Goal: Information Seeking & Learning: Learn about a topic

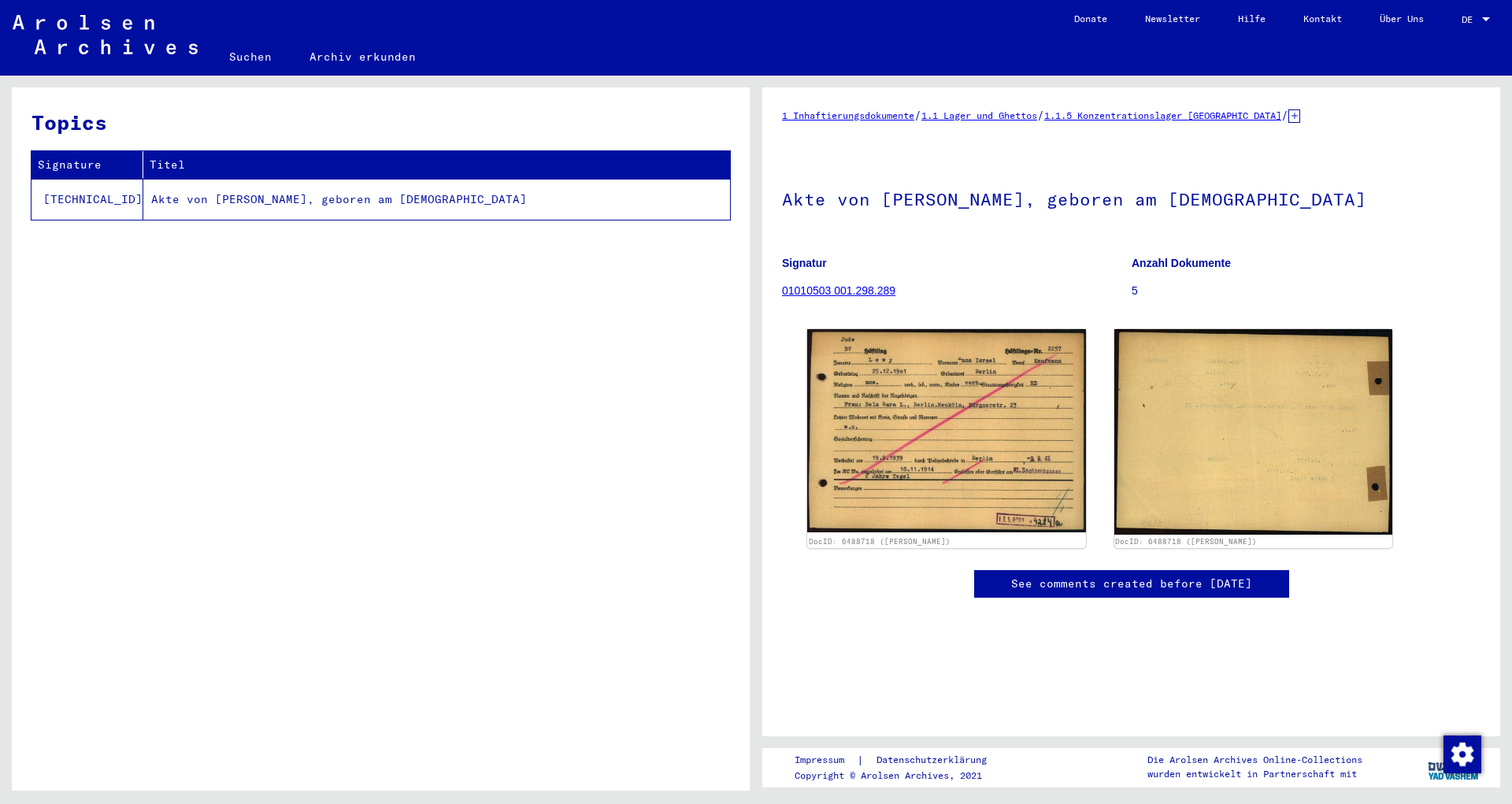
click at [1300, 116] on icon at bounding box center [1293, 116] width 12 height 13
click at [1319, 125] on div "1 Inhaftierungsdokumente / 1.1 Lager und Ghettos / 1.1.5 Konzentrationslager [G…" at bounding box center [1131, 369] width 698 height 523
click at [1300, 114] on icon at bounding box center [1293, 116] width 12 height 13
click at [1300, 113] on icon at bounding box center [1293, 116] width 12 height 13
click at [1300, 121] on icon at bounding box center [1293, 116] width 12 height 13
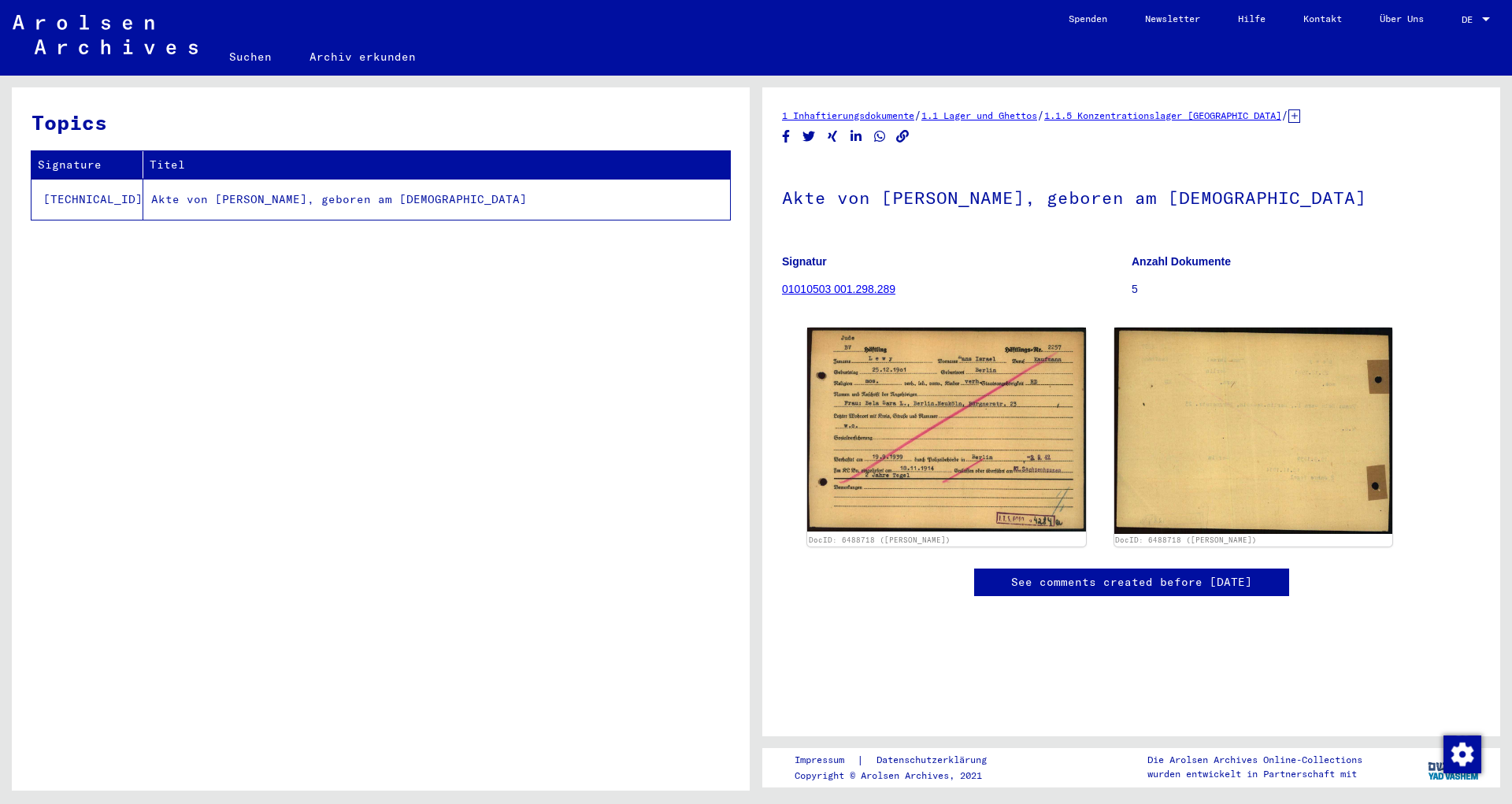
click at [1300, 116] on icon at bounding box center [1293, 116] width 12 height 13
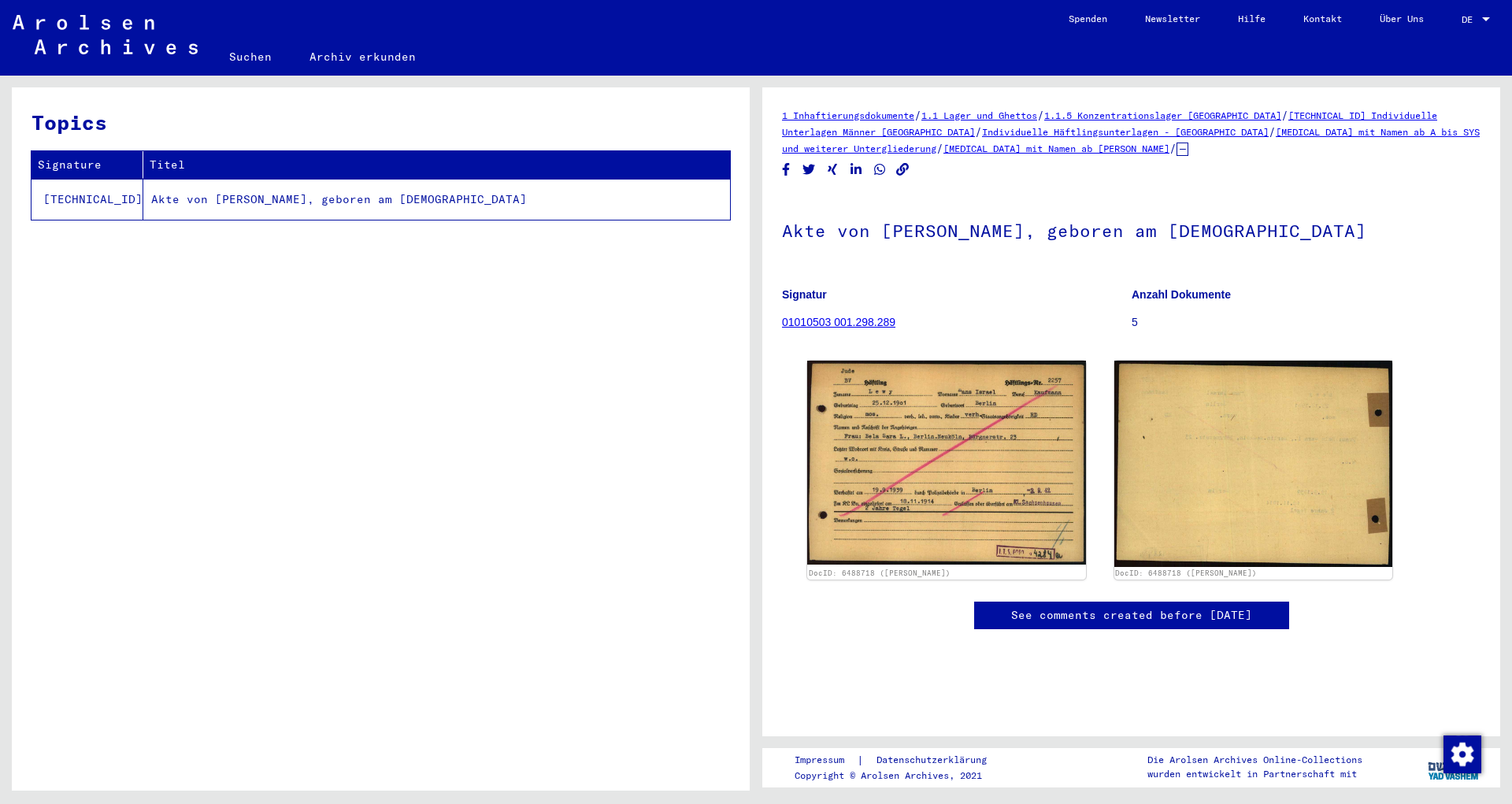
drag, startPoint x: 958, startPoint y: 134, endPoint x: 1084, endPoint y: 119, distance: 126.9
click at [1084, 119] on div "1 Inhaftierungsdokumente / 1.1 Lager und Ghettos / 1.1.5 Konzentrationslager [G…" at bounding box center [1131, 132] width 698 height 50
copy div "1.1.5 Konzentrationslager [GEOGRAPHIC_DATA] / [TECHNICAL_ID] Individuelle Unter…"
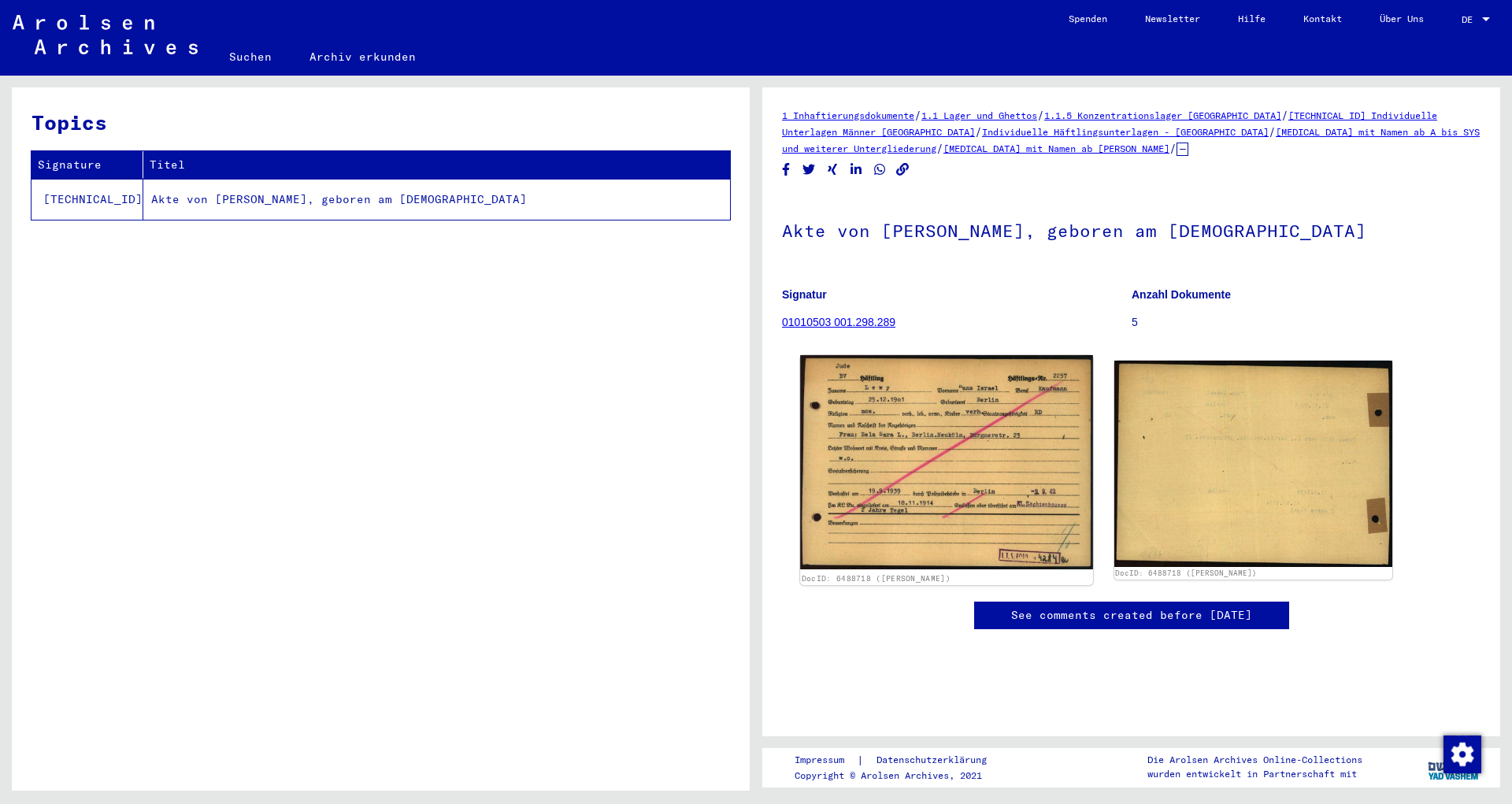
scroll to position [170, 0]
click at [950, 356] on img at bounding box center [945, 462] width 292 height 213
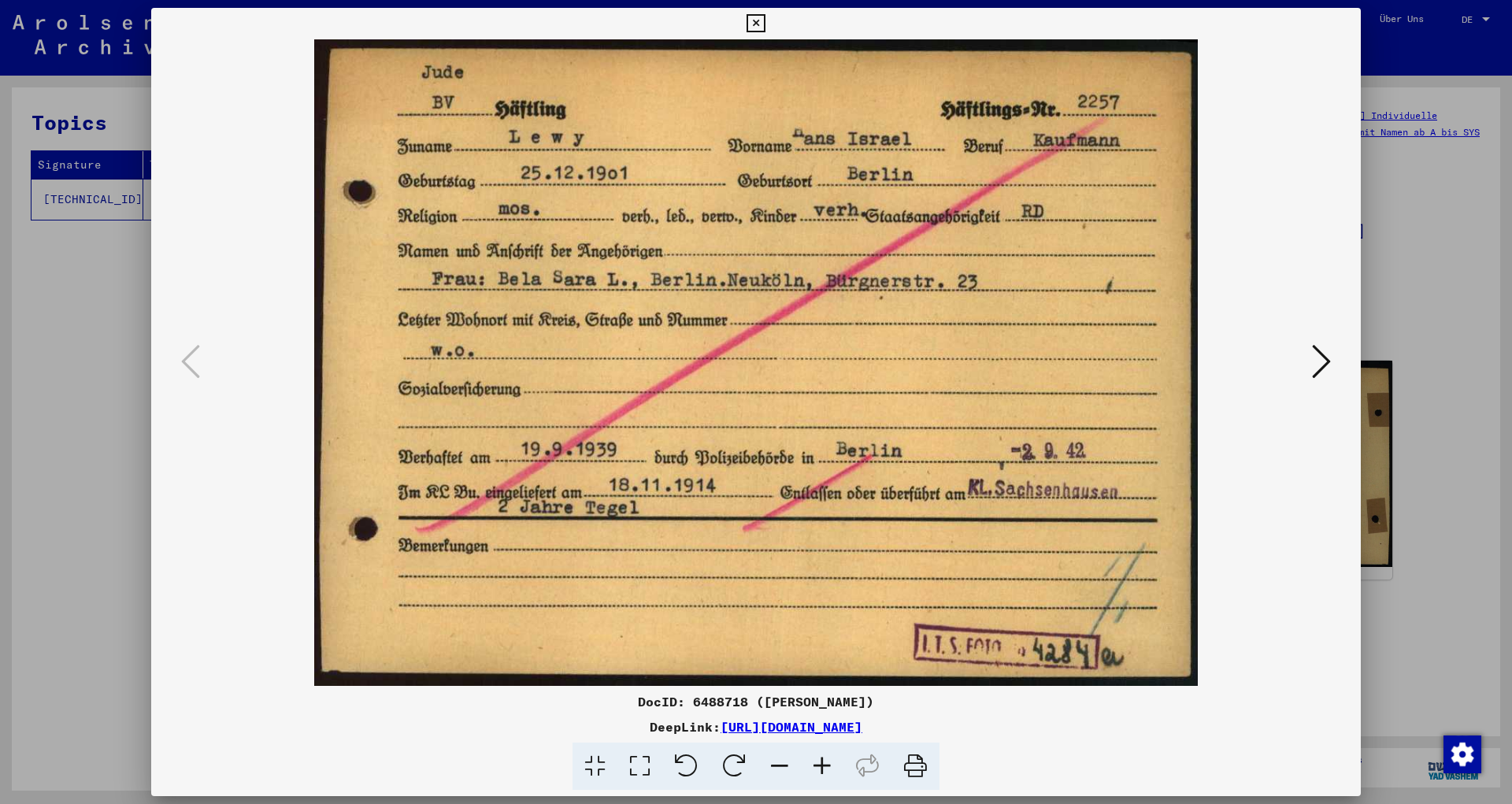
click at [1347, 187] on div at bounding box center [756, 363] width 1209 height 647
click at [1390, 144] on div at bounding box center [756, 402] width 1512 height 804
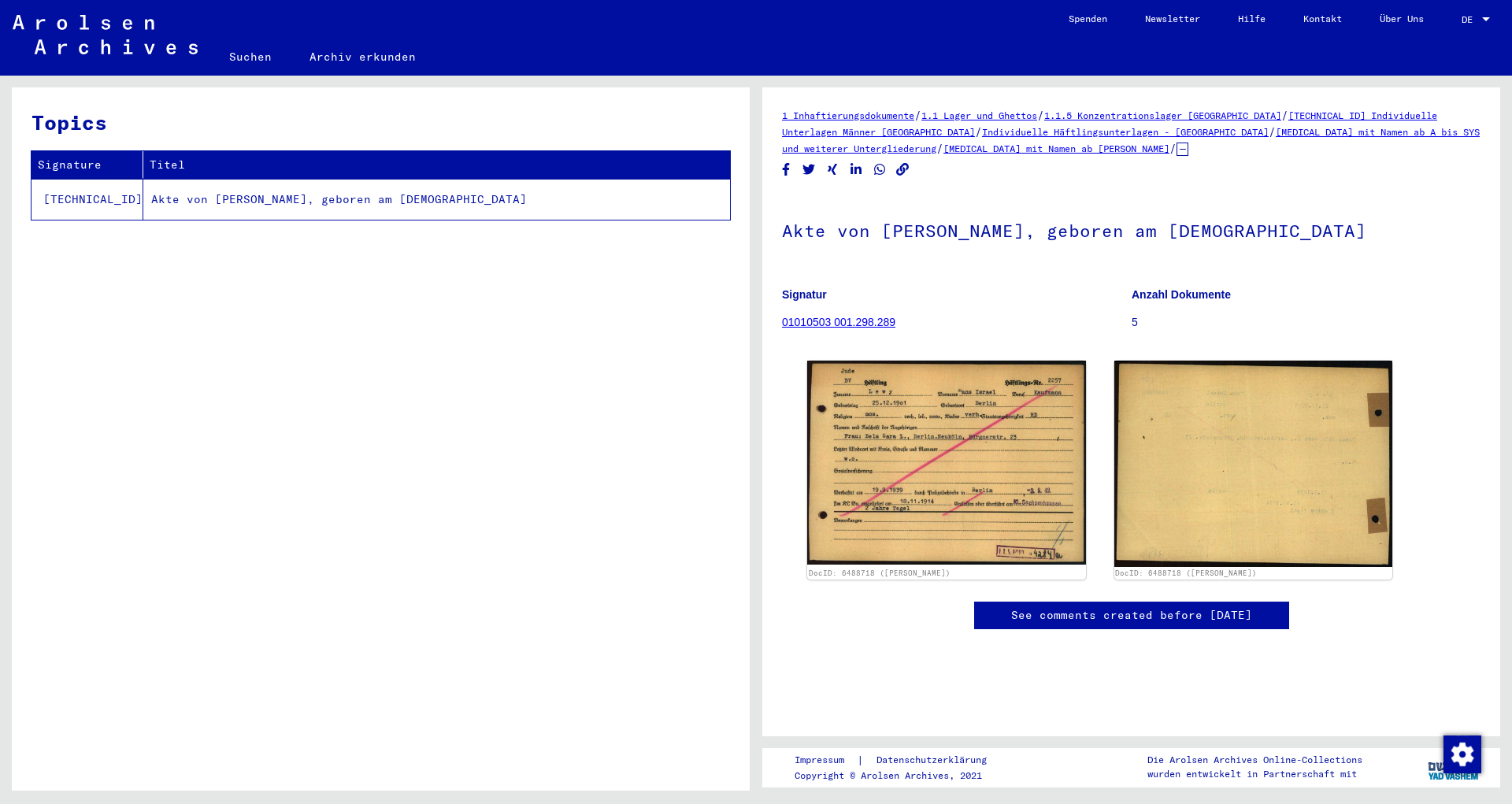
scroll to position [0, 0]
click at [837, 323] on link "01010503 001.298.289" at bounding box center [838, 322] width 113 height 13
click at [391, 208] on td "Akte von [PERSON_NAME], geboren am [DEMOGRAPHIC_DATA]" at bounding box center [437, 199] width 587 height 41
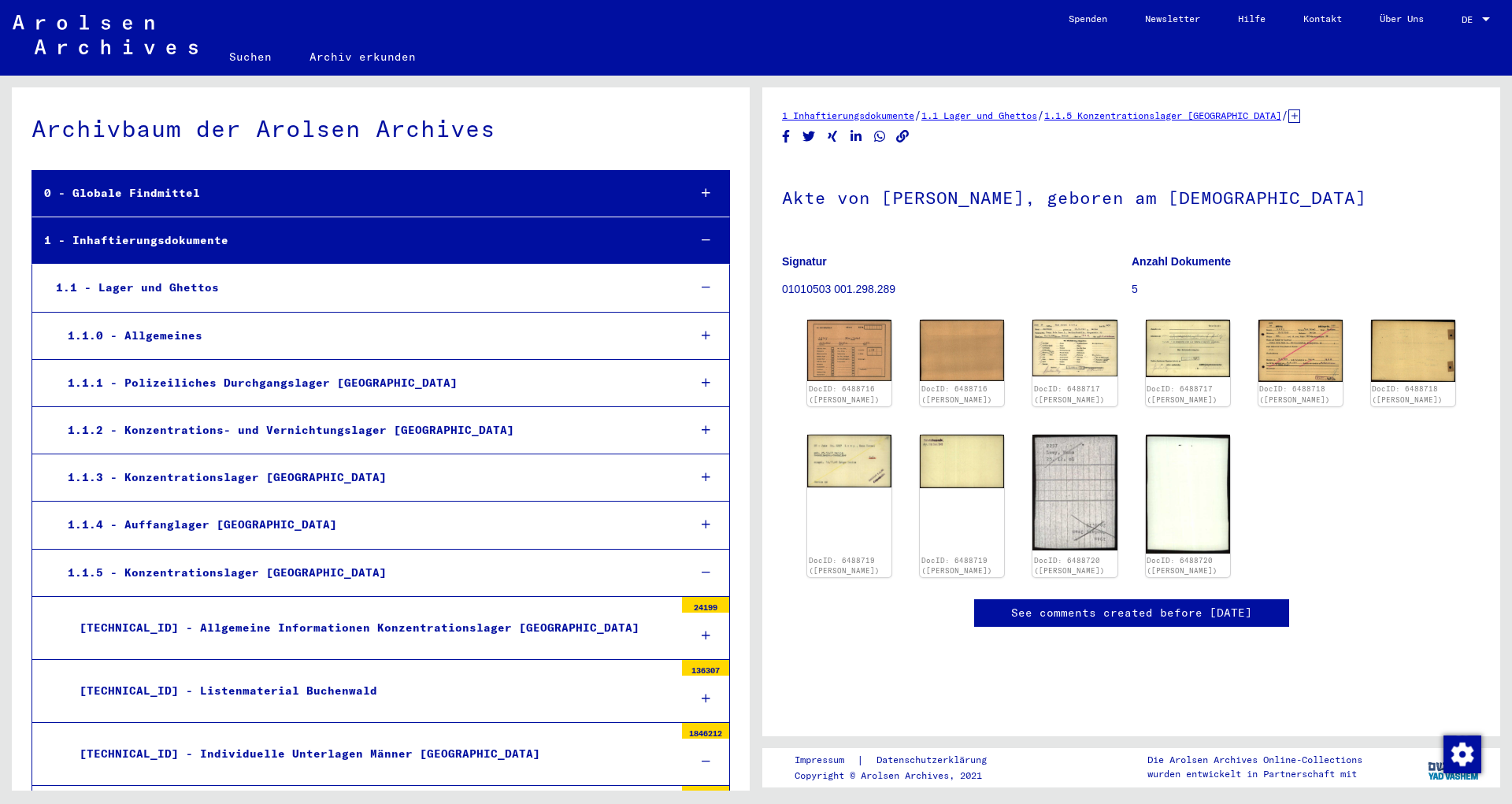
click at [1300, 119] on icon at bounding box center [1293, 116] width 12 height 13
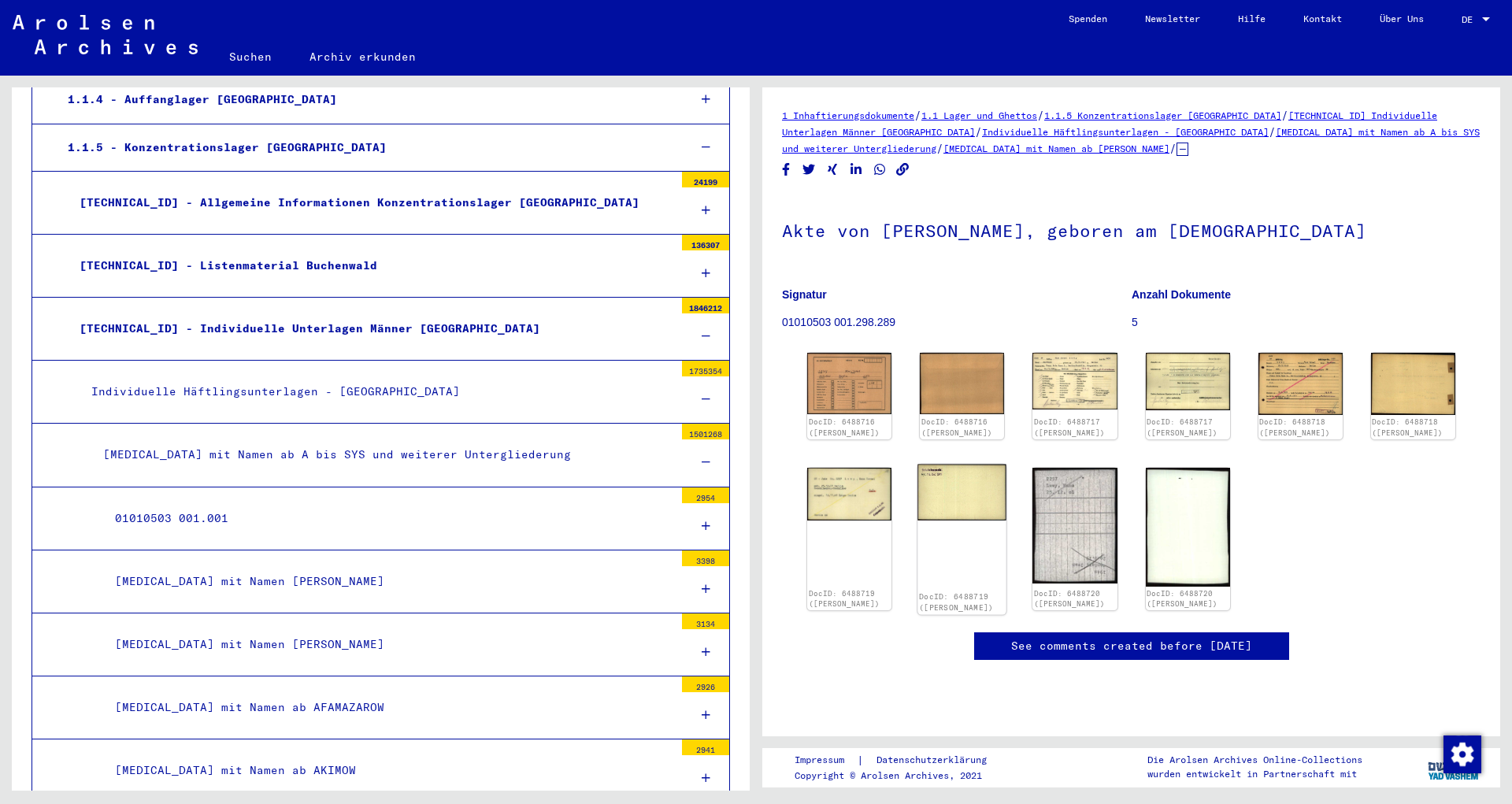
scroll to position [170, 0]
